Goal: Transaction & Acquisition: Purchase product/service

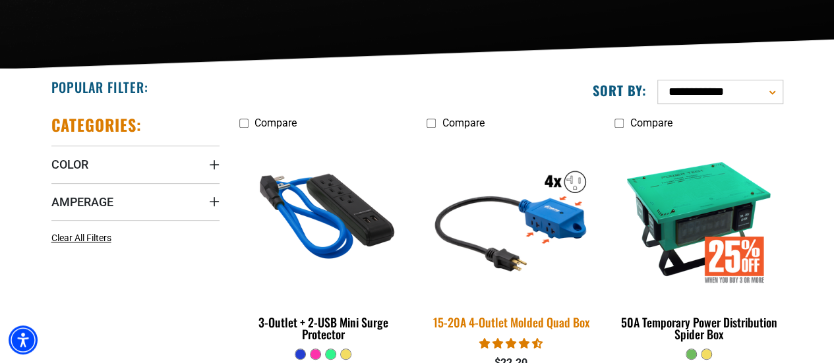
scroll to position [266, 0]
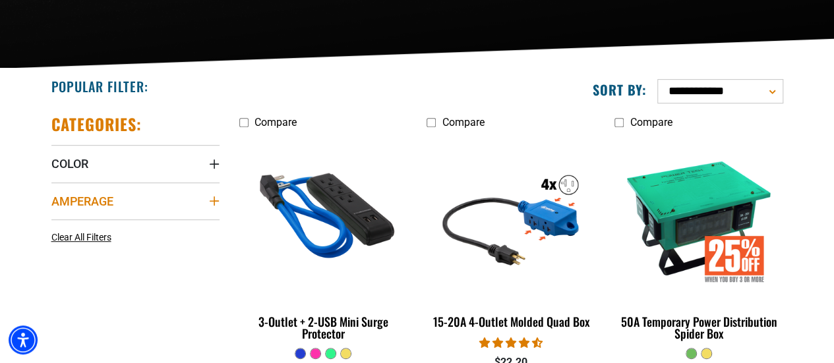
click at [204, 202] on summary "Amperage" at bounding box center [135, 201] width 168 height 37
click at [136, 229] on icon at bounding box center [140, 228] width 11 height 17
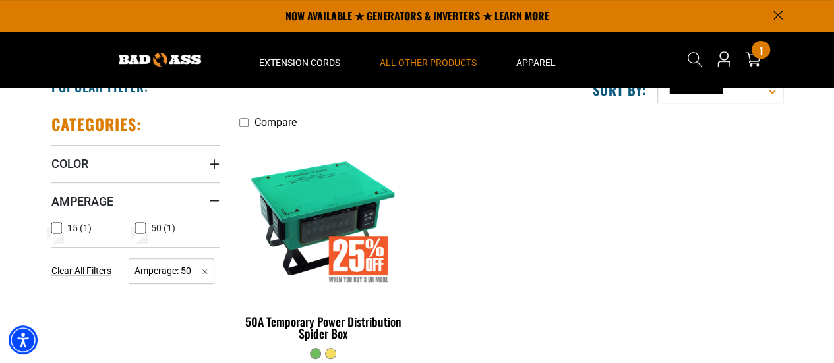
scroll to position [84, 0]
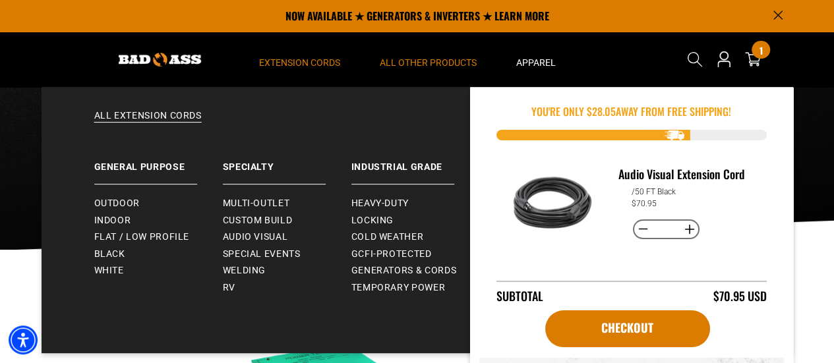
click at [326, 69] on summary "Extension Cords" at bounding box center [299, 59] width 121 height 55
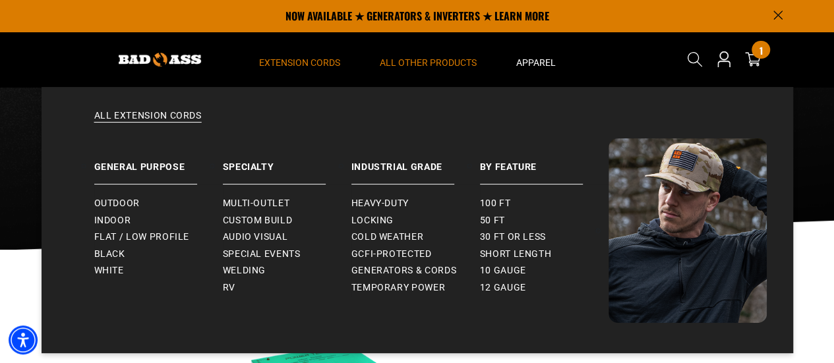
click at [320, 66] on span "Extension Cords" at bounding box center [299, 63] width 81 height 12
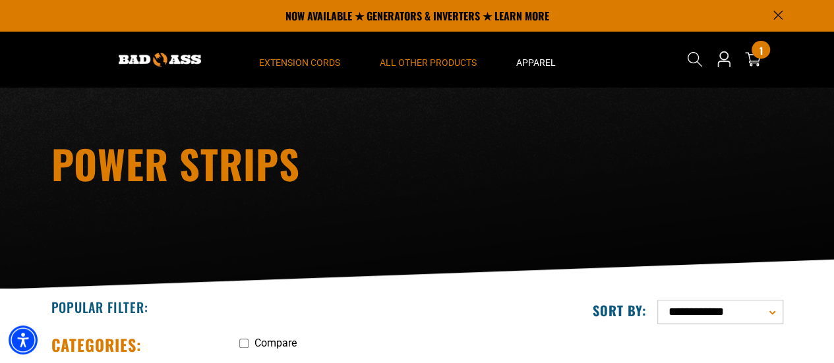
scroll to position [38, 0]
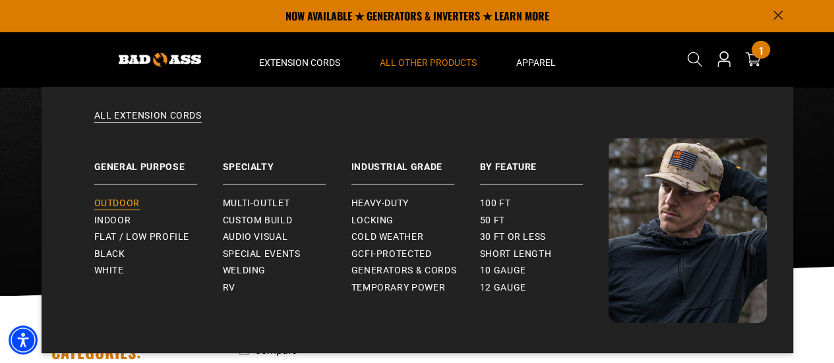
click at [119, 198] on span "Outdoor" at bounding box center [116, 204] width 45 height 12
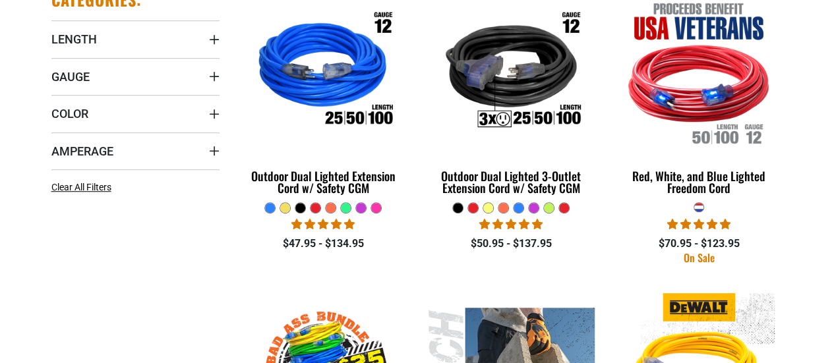
scroll to position [392, 0]
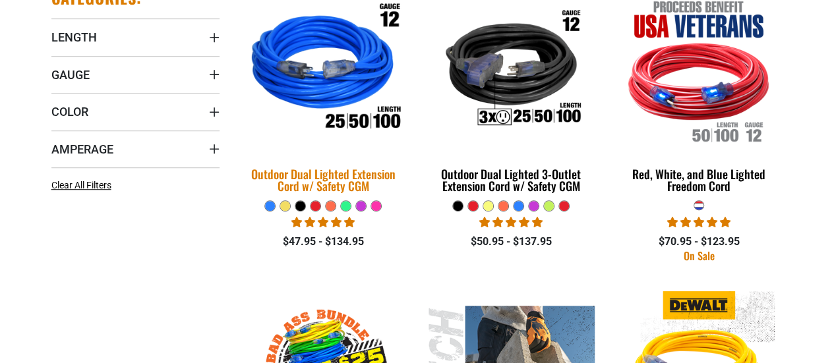
click at [320, 181] on div "Outdoor Dual Lighted Extension Cord w/ Safety CGM" at bounding box center [323, 180] width 168 height 24
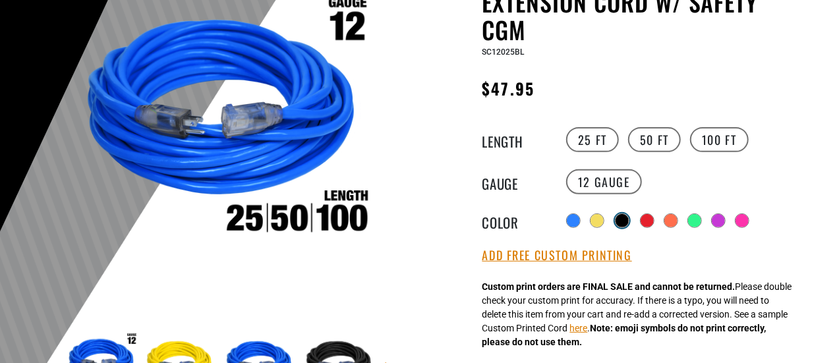
click at [623, 219] on div at bounding box center [622, 220] width 13 height 13
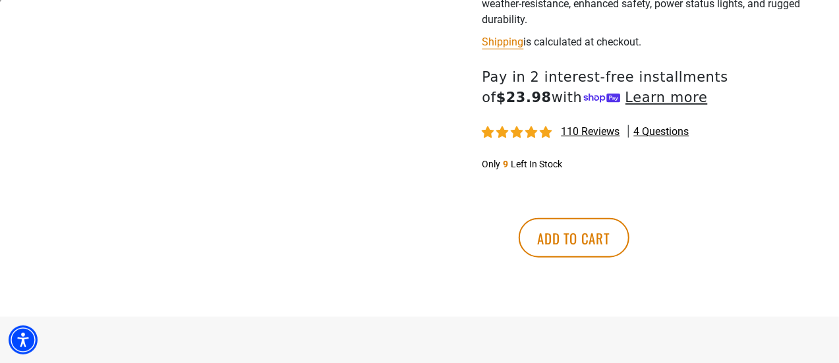
scroll to position [635, 0]
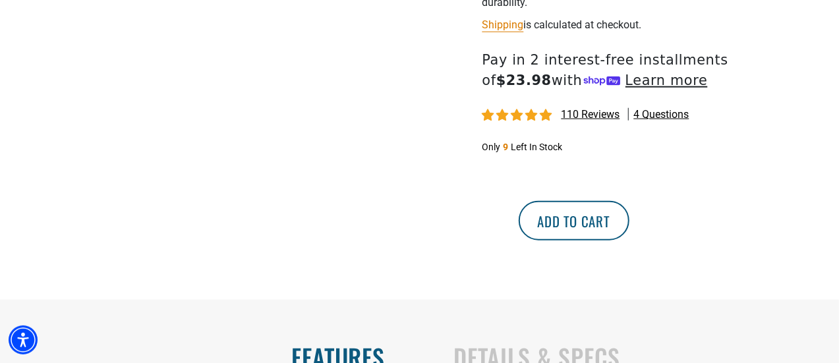
click at [630, 222] on button "Add to cart" at bounding box center [574, 221] width 111 height 40
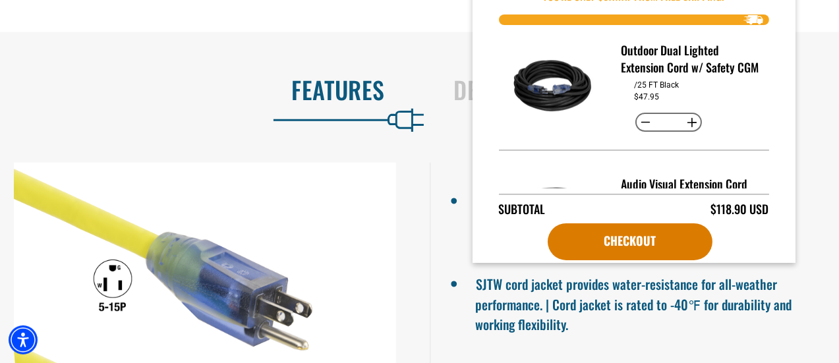
scroll to position [906, 0]
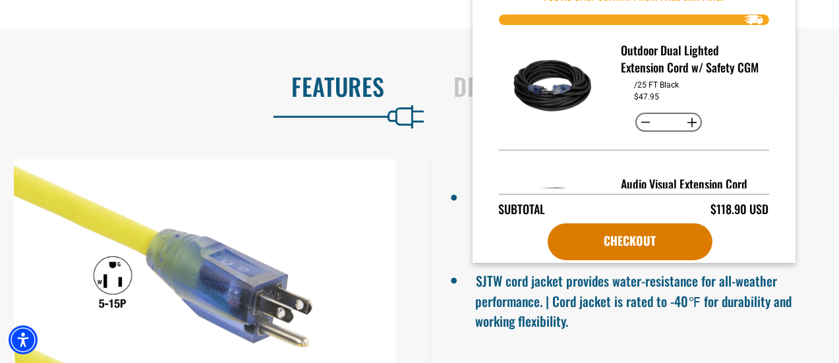
click at [787, 345] on ul "High visibility colors reduce trip hazards and help prevent cord loss. SJTW cor…" at bounding box center [635, 351] width 410 height 382
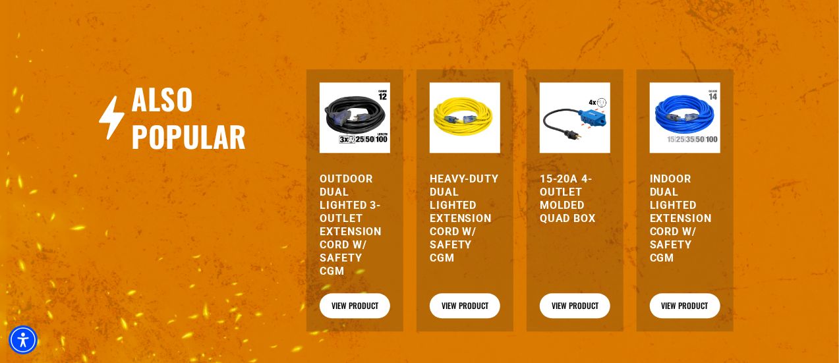
scroll to position [1648, 0]
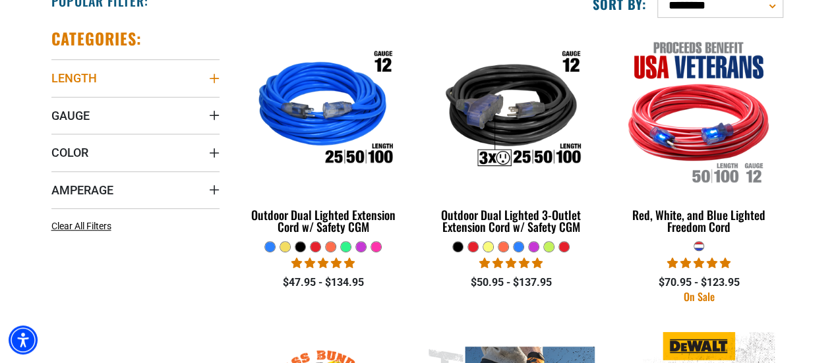
scroll to position [351, 0]
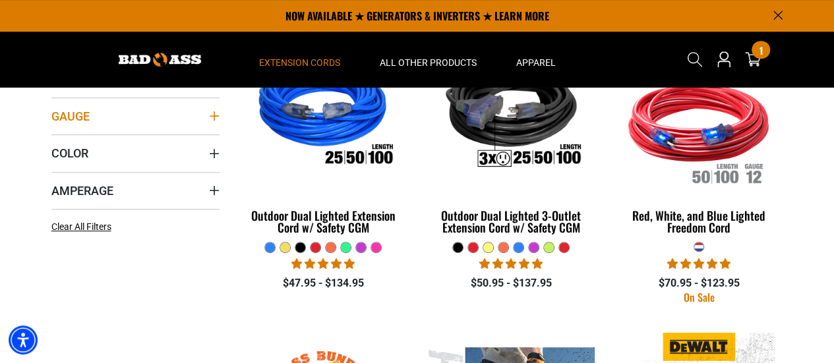
click at [209, 114] on icon "Gauge" at bounding box center [214, 116] width 11 height 11
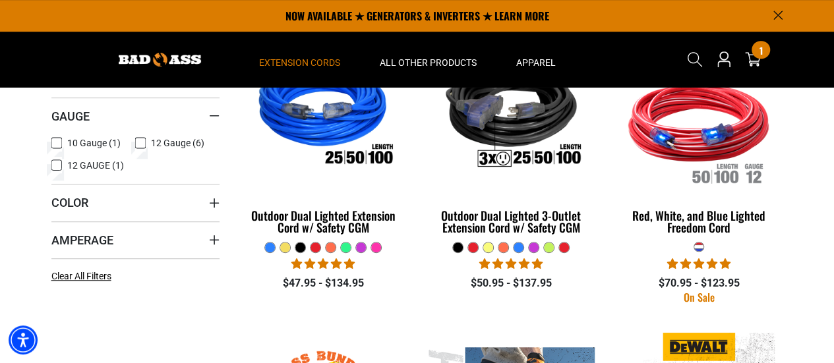
click at [61, 142] on label "10 Gauge (1) 10 Gauge (1 product)" at bounding box center [93, 143] width 84 height 17
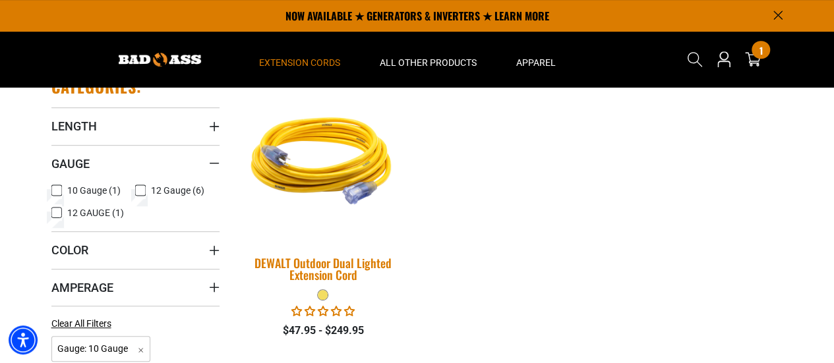
scroll to position [288, 0]
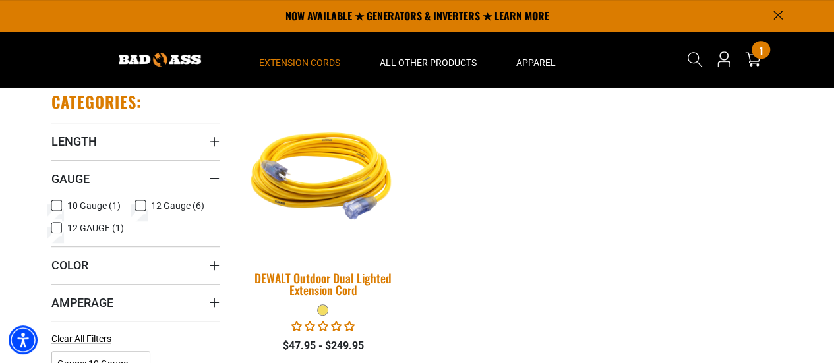
click at [349, 158] on img at bounding box center [323, 174] width 185 height 169
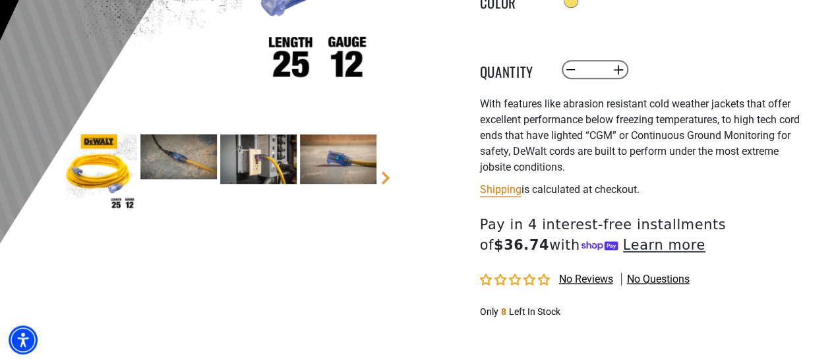
scroll to position [375, 0]
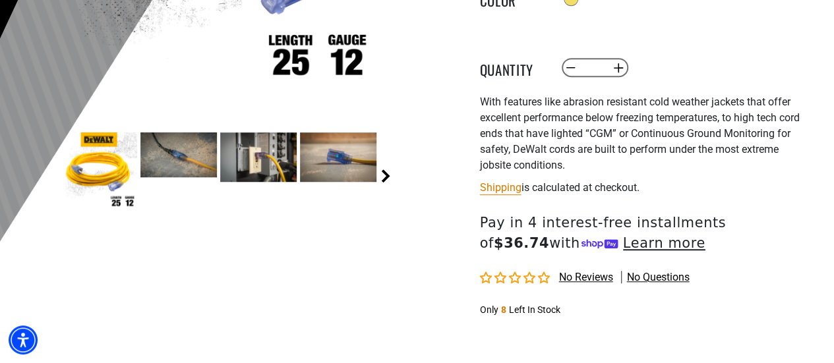
click at [387, 176] on link "Next" at bounding box center [385, 175] width 13 height 13
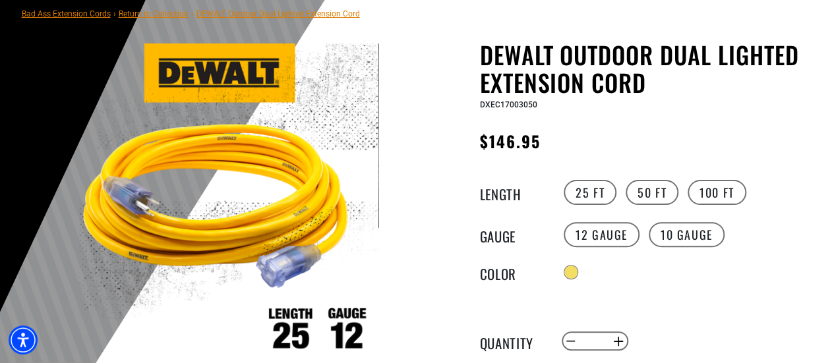
scroll to position [102, 0]
